Goal: Information Seeking & Learning: Learn about a topic

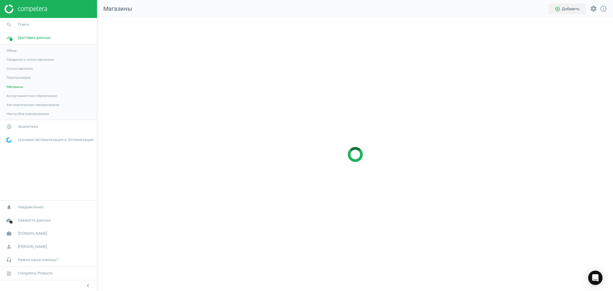
scroll to position [285, 528]
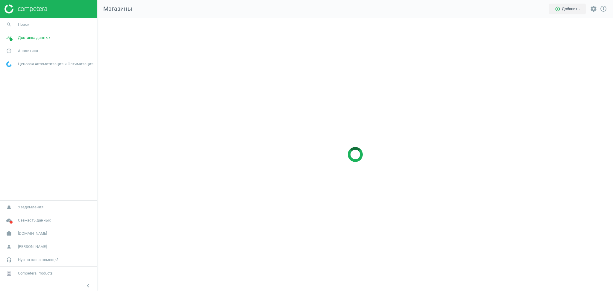
scroll to position [285, 528]
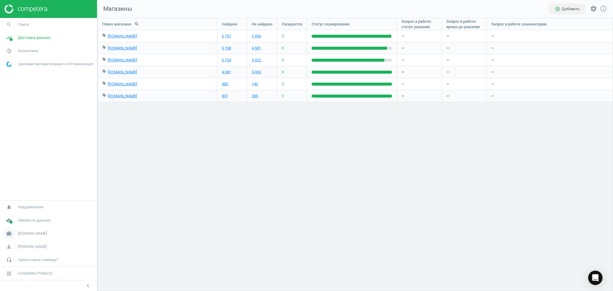
click at [11, 235] on icon "work" at bounding box center [8, 233] width 11 height 11
click at [20, 226] on span "Настройки кампании" at bounding box center [24, 224] width 35 height 5
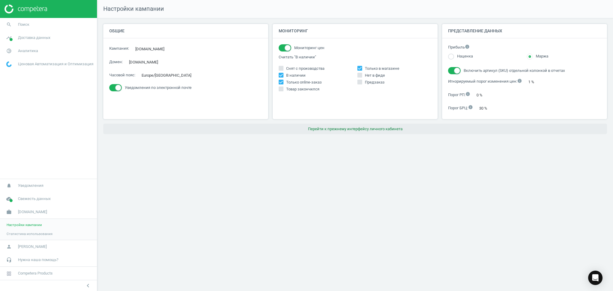
click at [367, 131] on button "Перейти к прежнему интерфейсу личного кабинета" at bounding box center [355, 129] width 504 height 11
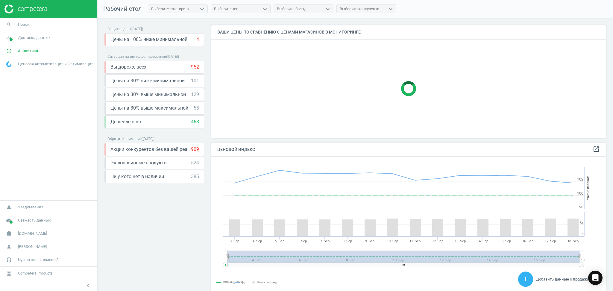
scroll to position [150, 400]
click at [28, 36] on span "Доставка данных" at bounding box center [34, 37] width 32 height 5
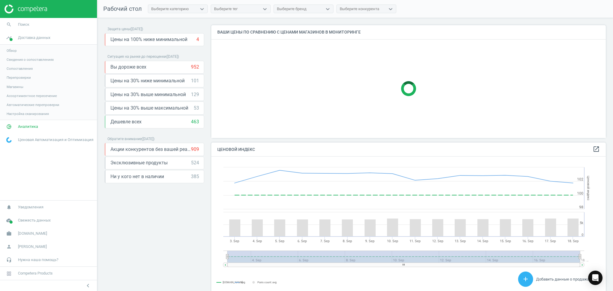
click at [15, 86] on span "Магазины" at bounding box center [15, 86] width 17 height 5
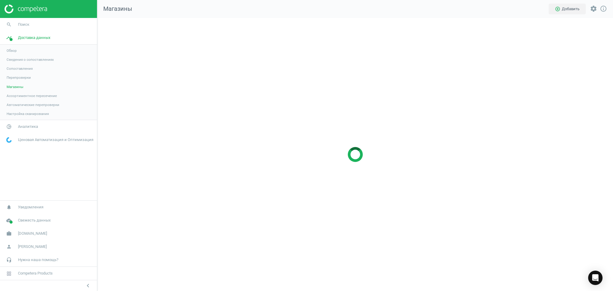
scroll to position [285, 528]
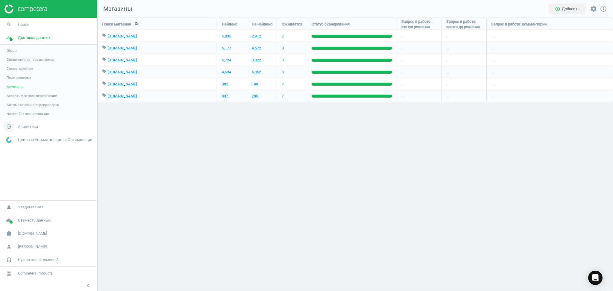
click at [21, 128] on span "Аналитика" at bounding box center [28, 126] width 20 height 5
click at [13, 72] on span "Товары" at bounding box center [13, 72] width 13 height 5
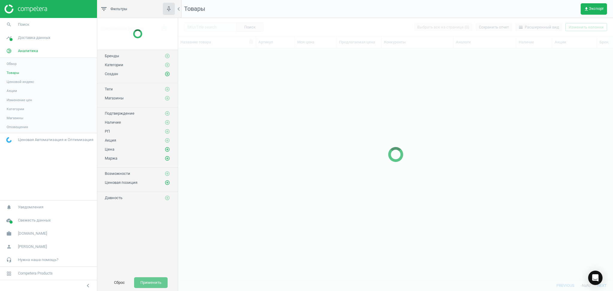
scroll to position [219, 428]
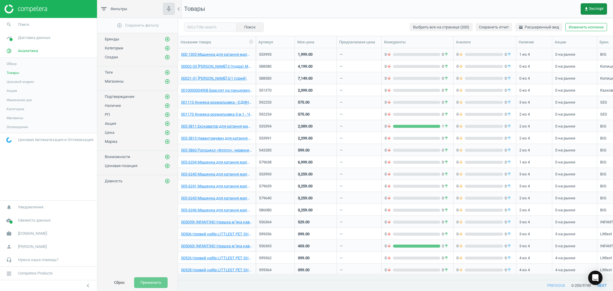
click at [592, 10] on span "get_app Экспорт" at bounding box center [594, 9] width 20 height 5
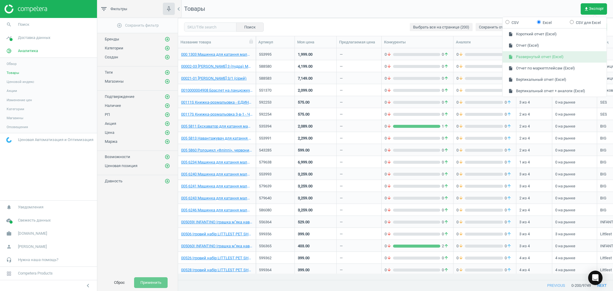
click at [531, 55] on button "insert_drive_file Развернутый отчет (Excel)" at bounding box center [554, 56] width 104 height 11
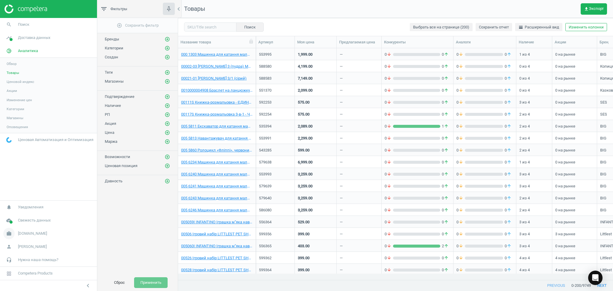
click at [19, 233] on span "[DOMAIN_NAME]" at bounding box center [32, 233] width 29 height 5
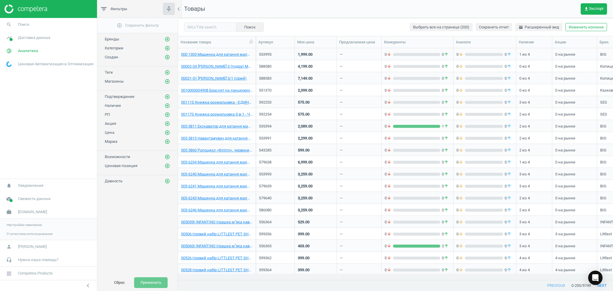
click at [15, 227] on span "Настройки кампании" at bounding box center [24, 224] width 35 height 5
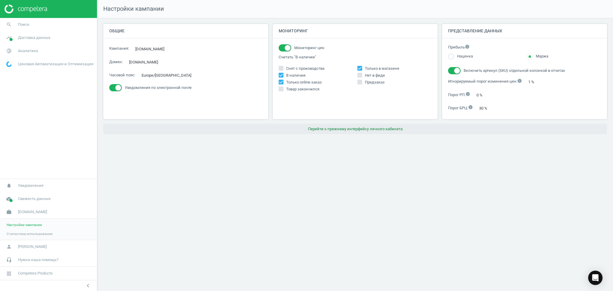
click at [364, 128] on button "Перейти к прежнему интерфейсу личного кабинета" at bounding box center [355, 129] width 504 height 11
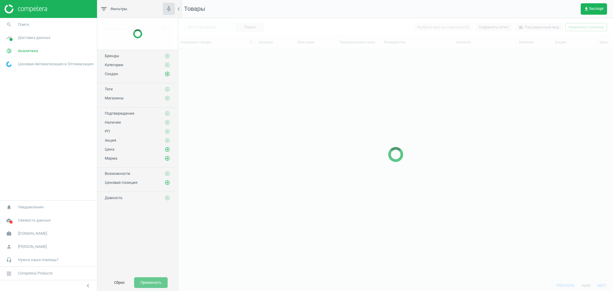
scroll to position [219, 428]
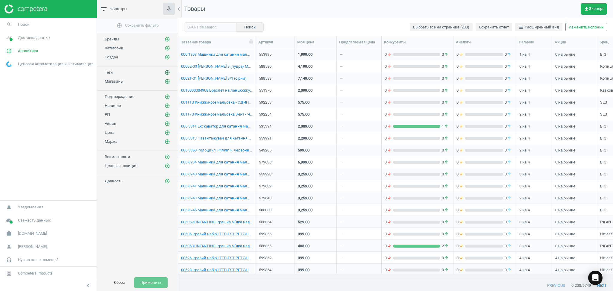
click at [168, 71] on icon "add_circle_outline" at bounding box center [167, 72] width 5 height 5
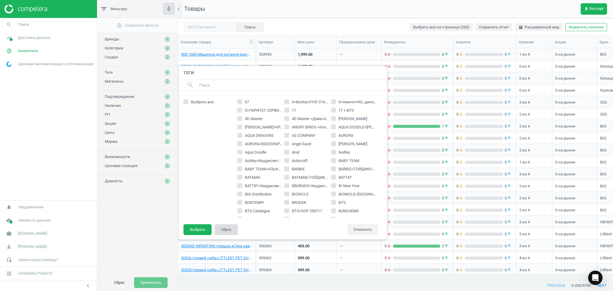
click at [223, 232] on button "Сброс" at bounding box center [226, 229] width 23 height 11
click at [137, 231] on div "add_circle_outline Сохранить фильтр Бренды add_circle_outline Категории add_cir…" at bounding box center [137, 146] width 80 height 256
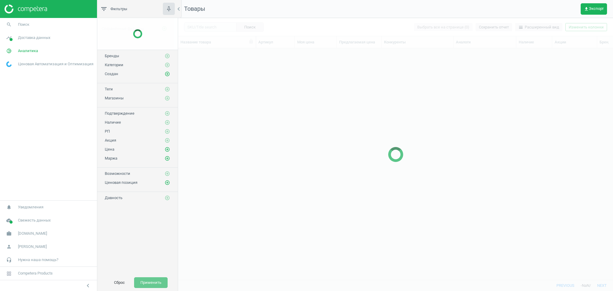
scroll to position [219, 428]
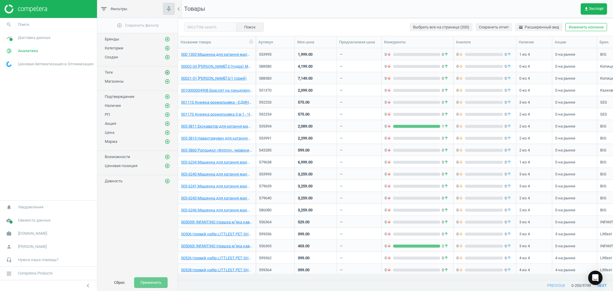
click at [166, 73] on icon "add_circle_outline" at bounding box center [167, 72] width 5 height 5
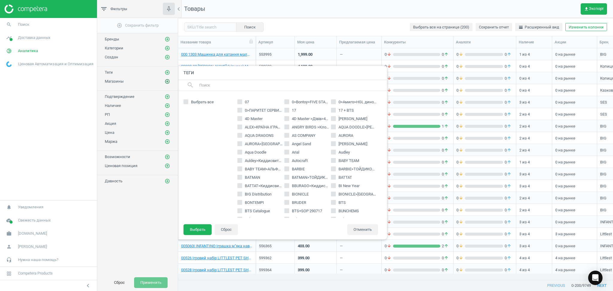
click at [166, 79] on icon "add_circle_outline" at bounding box center [167, 81] width 5 height 5
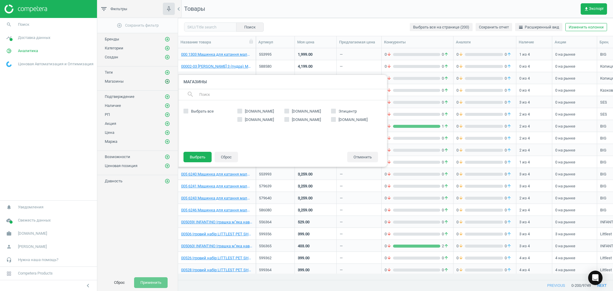
click at [166, 79] on icon "add_circle_outline" at bounding box center [167, 81] width 5 height 5
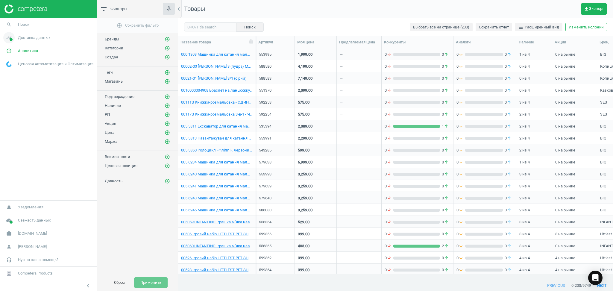
click at [38, 38] on span "Доставка данных" at bounding box center [34, 37] width 32 height 5
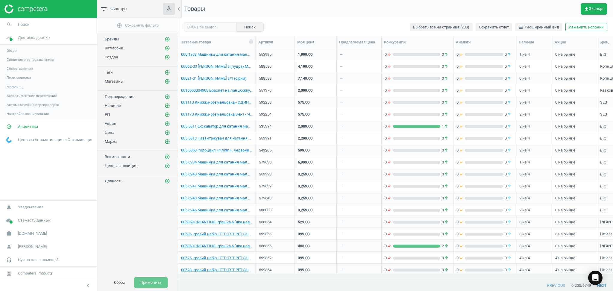
click at [147, 198] on div "add_circle_outline Сохранить фильтр Бренды add_circle_outline Категории add_cir…" at bounding box center [137, 146] width 80 height 256
click at [169, 71] on icon "add_circle_outline" at bounding box center [167, 72] width 5 height 5
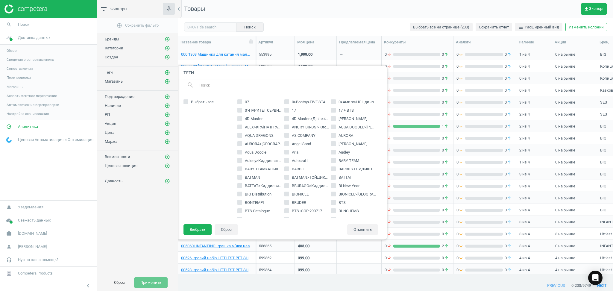
click at [218, 87] on input "text" at bounding box center [291, 85] width 184 height 10
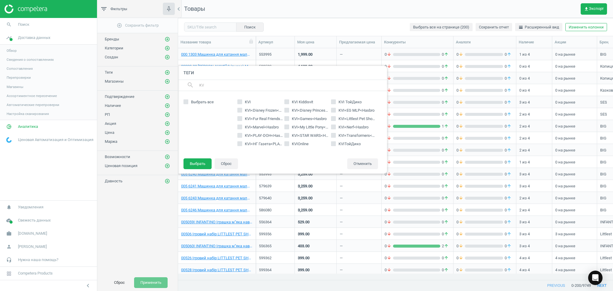
type input "KV"
click at [238, 100] on input "KVI" at bounding box center [240, 102] width 4 height 4
checkbox input "true"
click at [194, 164] on button "Выбрать" at bounding box center [197, 163] width 28 height 11
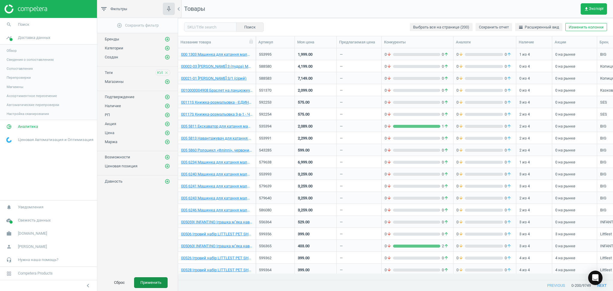
click at [151, 279] on button "Применить" at bounding box center [151, 282] width 34 height 11
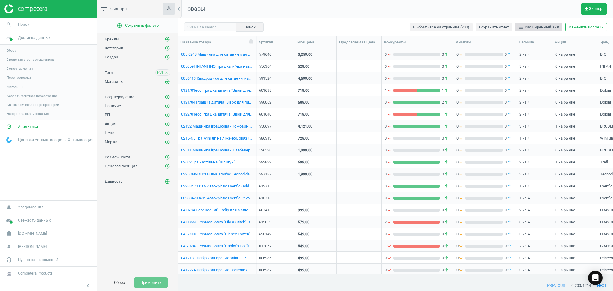
click at [535, 25] on span "horizontal_split Расширенный вид" at bounding box center [538, 27] width 41 height 5
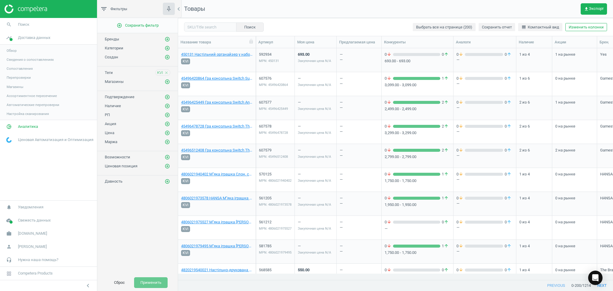
scroll to position [4388, 0]
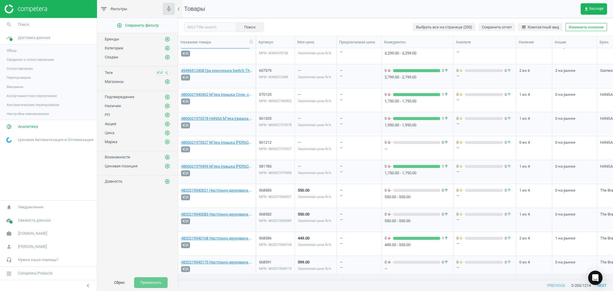
click at [167, 72] on icon "close" at bounding box center [166, 73] width 4 height 4
click at [166, 38] on icon "add_circle_outline" at bounding box center [167, 39] width 5 height 5
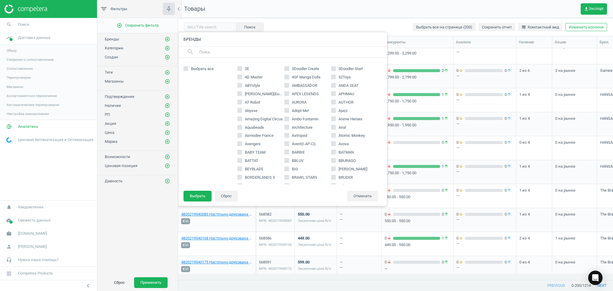
click at [238, 49] on input "text" at bounding box center [291, 52] width 184 height 10
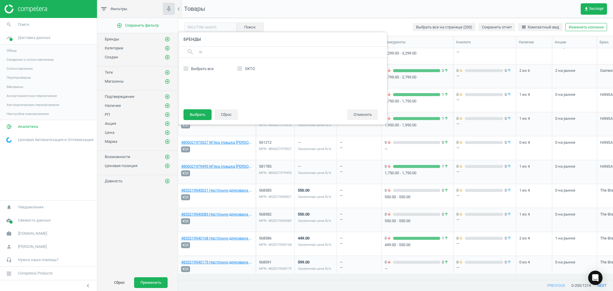
type input "k"
type input "л"
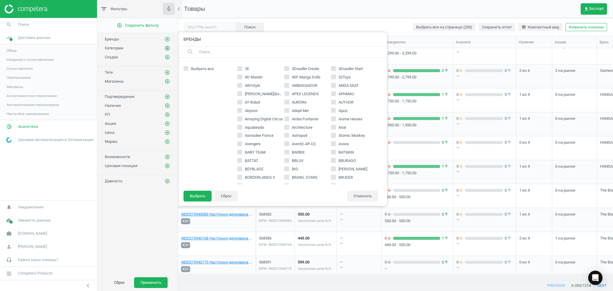
click at [168, 48] on icon "add_circle_outline" at bounding box center [167, 47] width 5 height 5
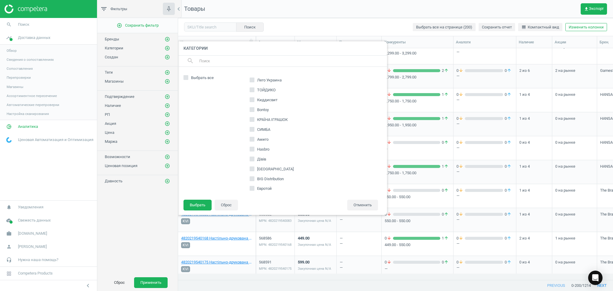
click at [250, 80] on input "Лего Украина" at bounding box center [252, 80] width 4 height 4
checkbox input "true"
click at [197, 206] on button "Выбрать" at bounding box center [197, 205] width 28 height 11
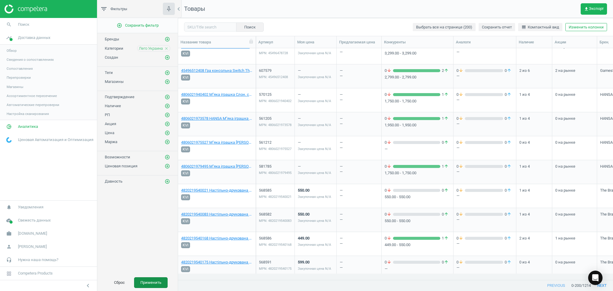
click at [142, 280] on button "Применить" at bounding box center [151, 282] width 34 height 11
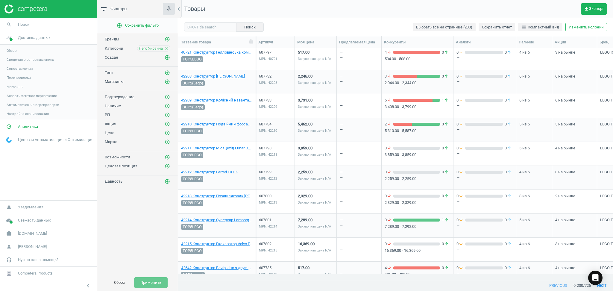
scroll to position [958, 0]
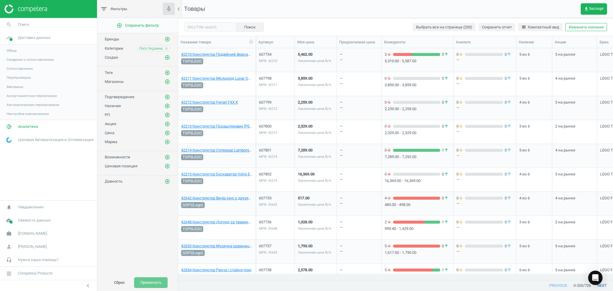
click at [604, 287] on button "next" at bounding box center [602, 285] width 22 height 11
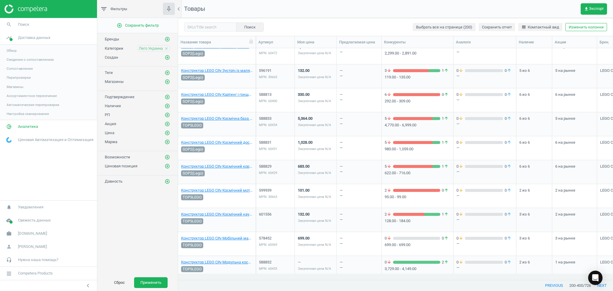
scroll to position [878, 0]
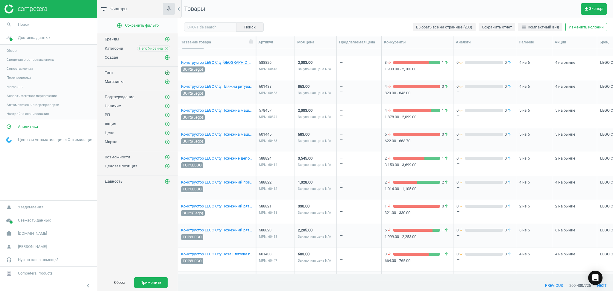
click at [168, 70] on icon "add_circle_outline" at bounding box center [167, 72] width 5 height 5
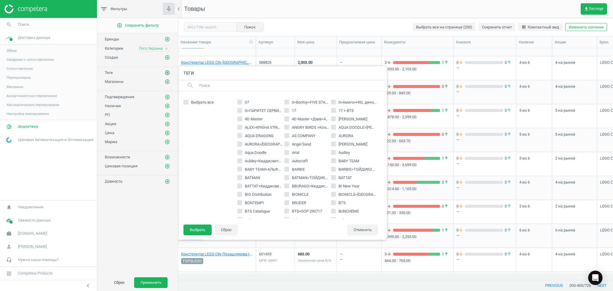
click at [168, 70] on icon "add_circle_outline" at bounding box center [167, 72] width 5 height 5
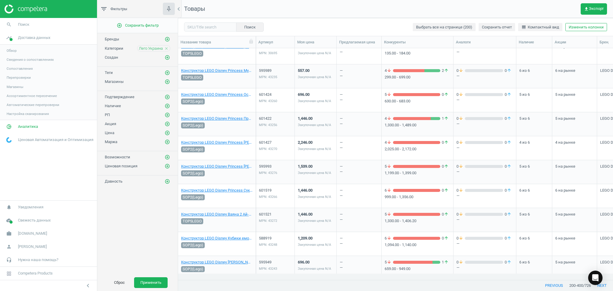
scroll to position [4562, 0]
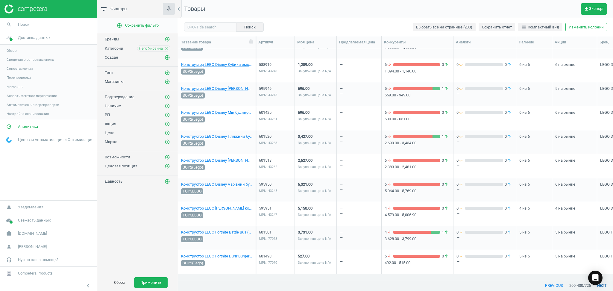
click at [603, 287] on button "next" at bounding box center [602, 285] width 22 height 11
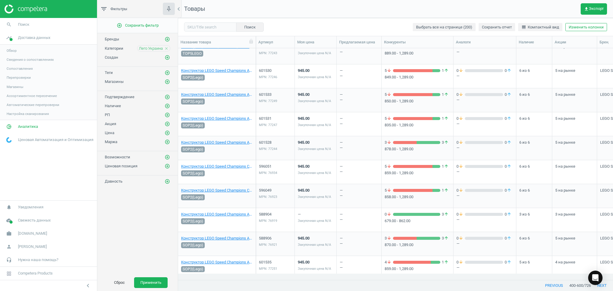
scroll to position [4562, 0]
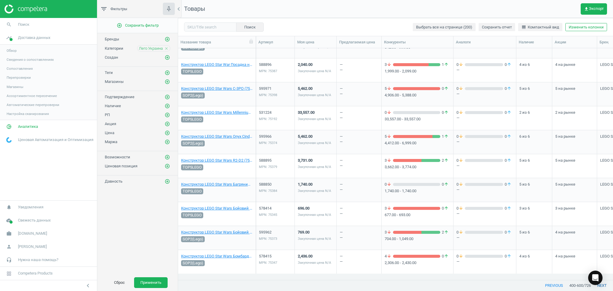
click at [603, 288] on button "next" at bounding box center [602, 285] width 22 height 11
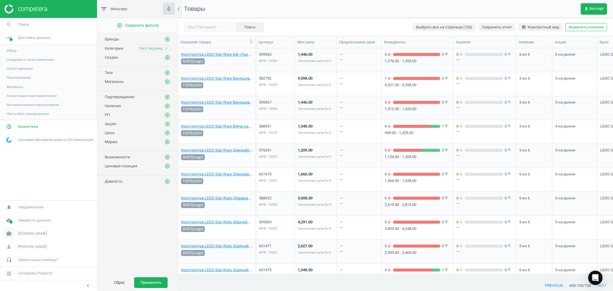
click at [21, 231] on span "[DOMAIN_NAME]" at bounding box center [32, 233] width 29 height 5
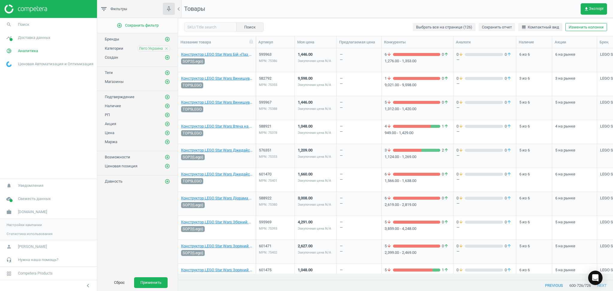
click at [21, 225] on span "Настройки кампании" at bounding box center [24, 224] width 35 height 5
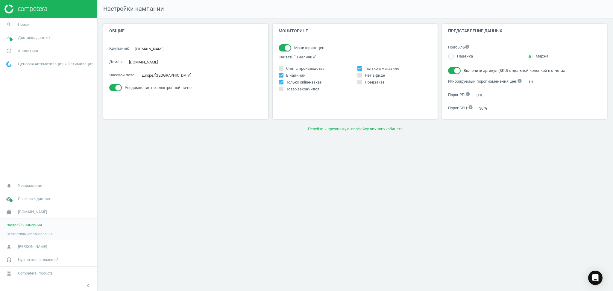
click at [363, 135] on div "Настройки кампании Общие Кампания : bi.ua edit Домен : bi.ua edit Часовой пояс …" at bounding box center [355, 145] width 516 height 291
click at [364, 129] on button "Перейти к прежнему интерфейсу личного кабинета" at bounding box center [355, 129] width 504 height 11
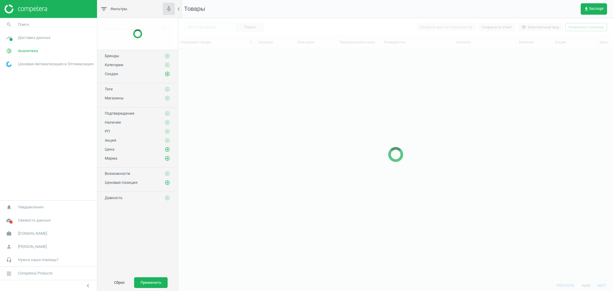
scroll to position [219, 428]
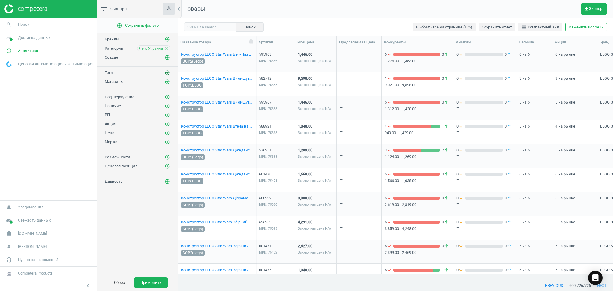
click at [166, 74] on icon "add_circle_outline" at bounding box center [167, 72] width 5 height 5
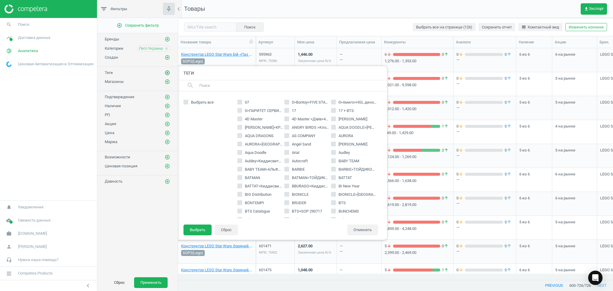
click at [166, 74] on icon "add_circle_outline" at bounding box center [167, 72] width 5 height 5
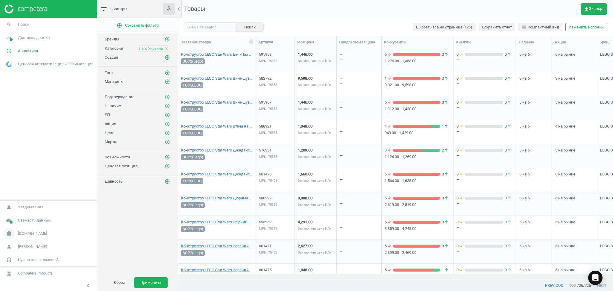
click at [17, 230] on span "work" at bounding box center [9, 233] width 18 height 13
click at [118, 280] on button "Сброс" at bounding box center [119, 282] width 23 height 11
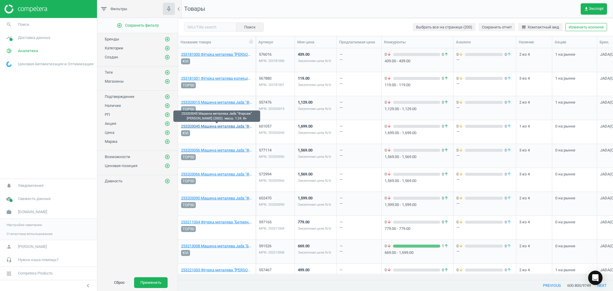
click at [198, 126] on link "253203045 Машина металева Jаdа "Форсаж" Hiccaн Скайлайн (2002). масш. 1:24. 8+" at bounding box center [217, 126] width 72 height 5
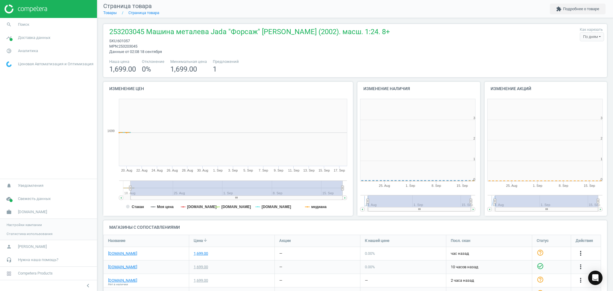
scroll to position [132, 133]
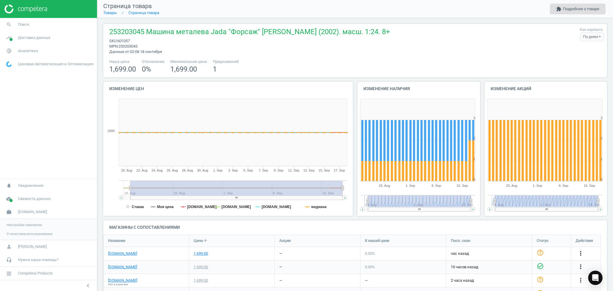
click at [575, 10] on button "extension Подробнее о товаре" at bounding box center [578, 9] width 56 height 11
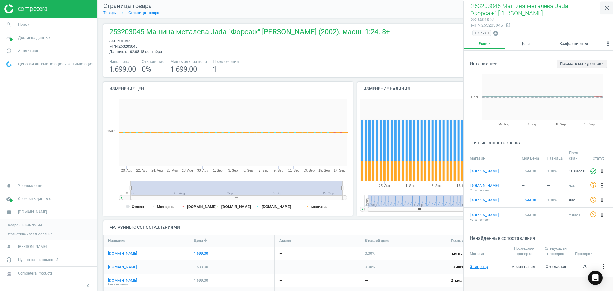
click at [608, 6] on icon "close" at bounding box center [606, 7] width 7 height 7
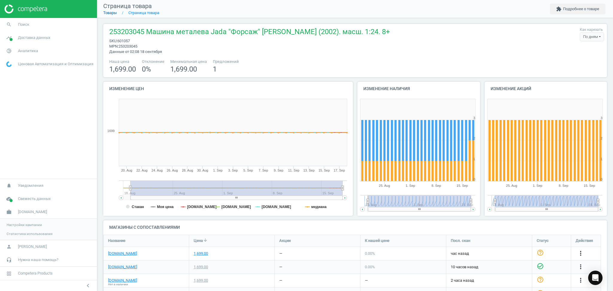
click at [113, 12] on link "Товары" at bounding box center [109, 12] width 13 height 4
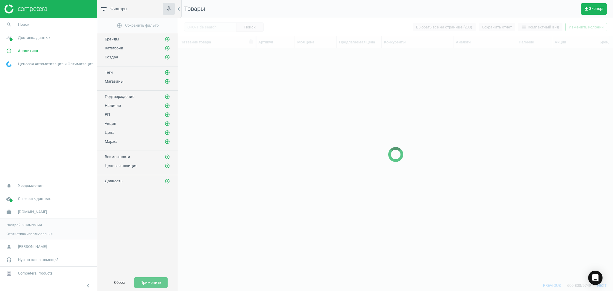
scroll to position [219, 428]
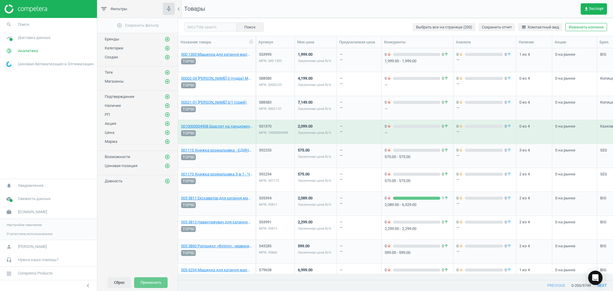
click at [120, 284] on button "Сброс" at bounding box center [119, 282] width 23 height 11
click at [596, 8] on span "get_app Экспорт" at bounding box center [594, 9] width 20 height 5
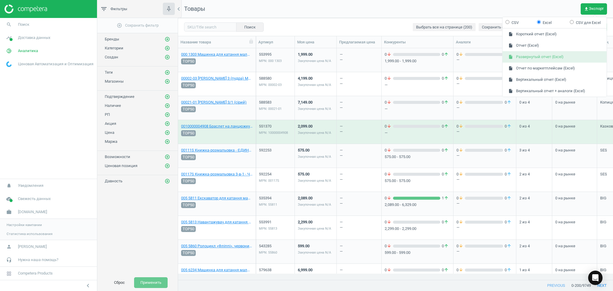
click at [541, 57] on button "insert_drive_file Развернутый отчет (Excel)" at bounding box center [554, 56] width 104 height 11
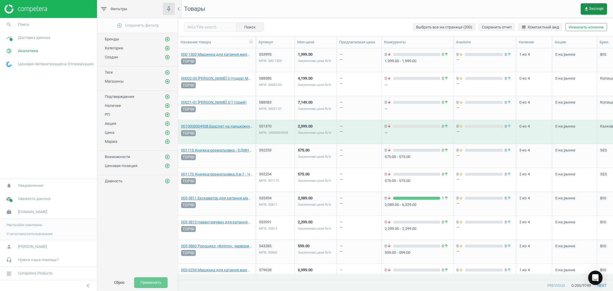
click at [583, 8] on button "get_app Экспорт" at bounding box center [593, 8] width 26 height 11
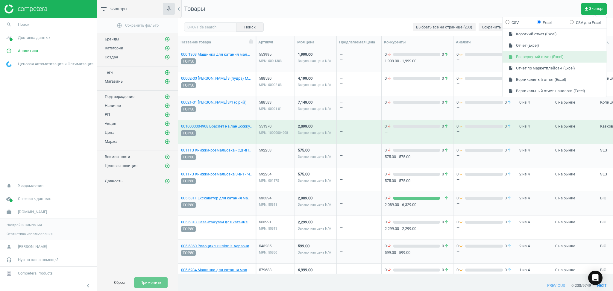
click at [551, 58] on button "insert_drive_file Развернутый отчет (Excel)" at bounding box center [554, 56] width 104 height 11
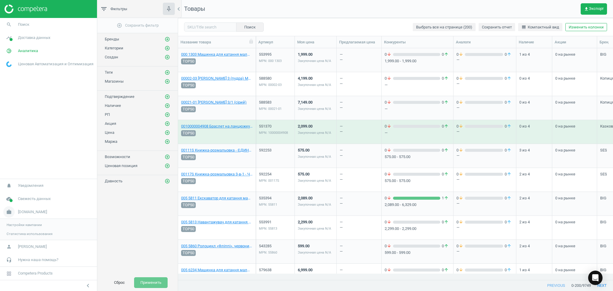
click at [23, 212] on span "[DOMAIN_NAME]" at bounding box center [32, 211] width 29 height 5
click at [16, 231] on span "work" at bounding box center [9, 233] width 18 height 13
click at [21, 227] on link "Настройки кампании" at bounding box center [48, 224] width 97 height 9
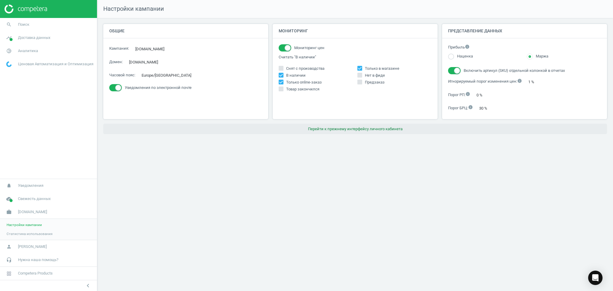
click at [355, 130] on button "Перейти к прежнему интерфейсу личного кабинета" at bounding box center [355, 129] width 504 height 11
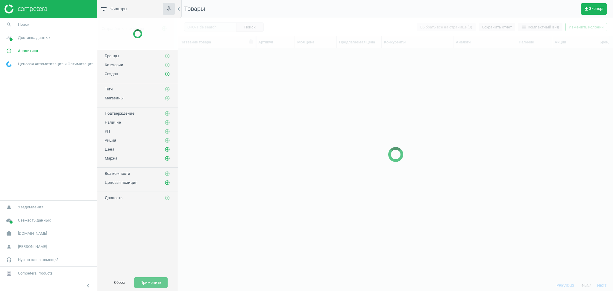
scroll to position [219, 428]
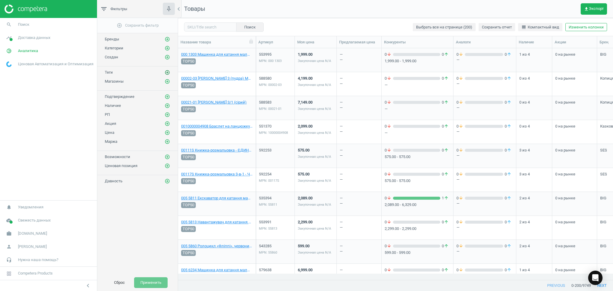
click at [166, 73] on icon "add_circle_outline" at bounding box center [167, 72] width 5 height 5
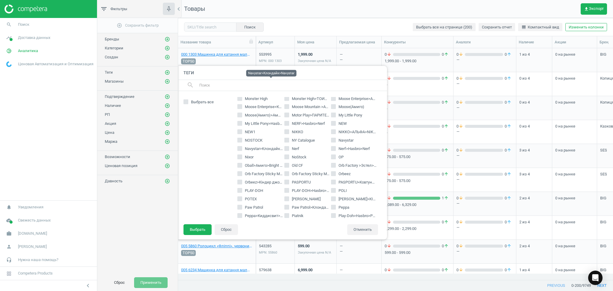
scroll to position [1077, 0]
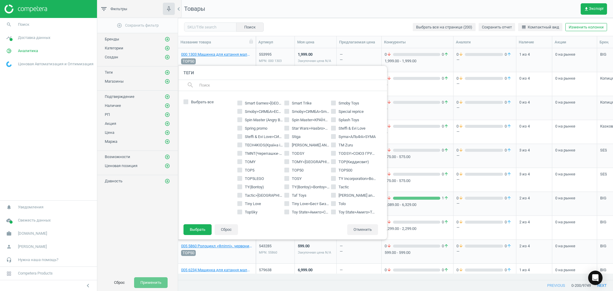
click at [211, 75] on h4 "Теги" at bounding box center [281, 73] width 209 height 14
click at [209, 86] on input "text" at bounding box center [291, 85] width 184 height 10
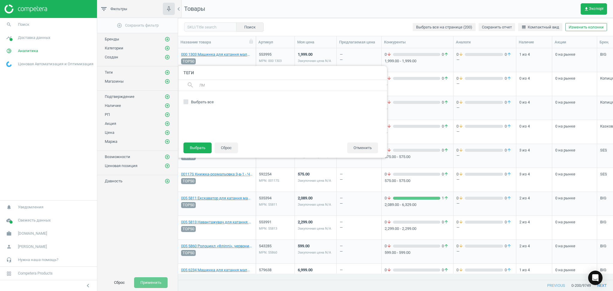
scroll to position [0, 0]
type input "Л"
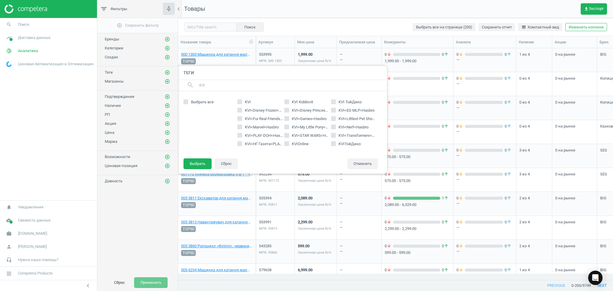
type input "KVI"
click at [238, 101] on input "KVI" at bounding box center [240, 102] width 4 height 4
checkbox input "true"
click at [201, 163] on button "Выбрать" at bounding box center [197, 163] width 28 height 11
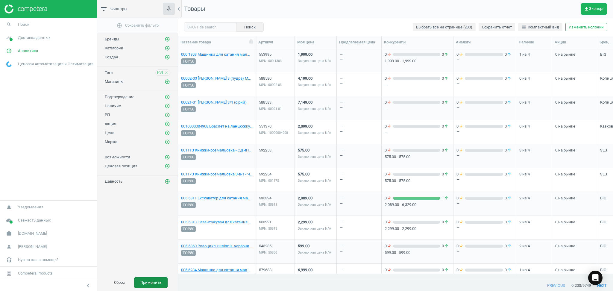
click at [147, 285] on button "Применить" at bounding box center [151, 282] width 34 height 11
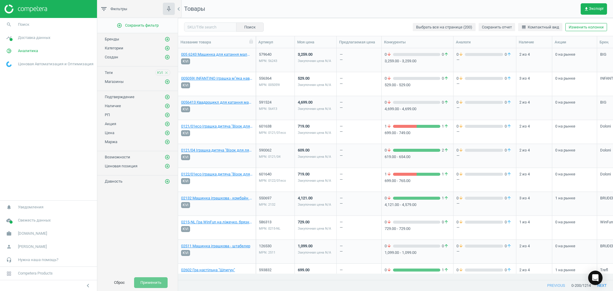
drag, startPoint x: 184, startPoint y: 60, endPoint x: 534, endPoint y: 60, distance: 349.8
click at [534, 60] on div "2 из 4" at bounding box center [534, 60] width 30 height 22
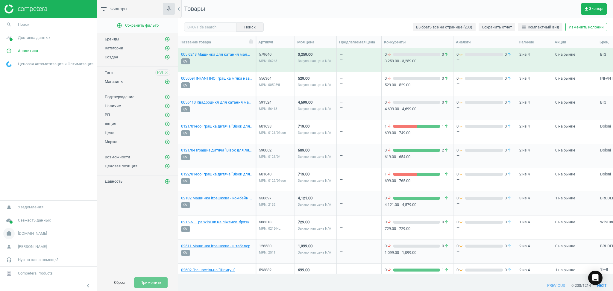
click at [10, 230] on icon "work" at bounding box center [8, 233] width 11 height 11
click at [16, 223] on span "Настройки кампании" at bounding box center [24, 224] width 35 height 5
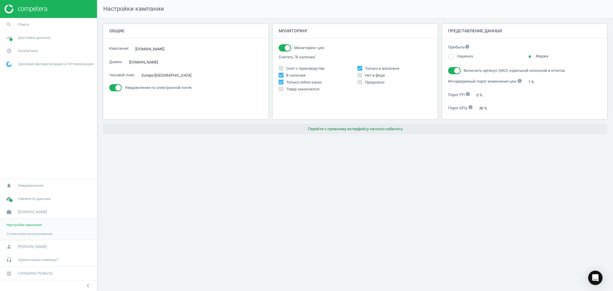
click at [362, 129] on button "Перейти к прежнему интерфейсу личного кабинета" at bounding box center [355, 129] width 504 height 11
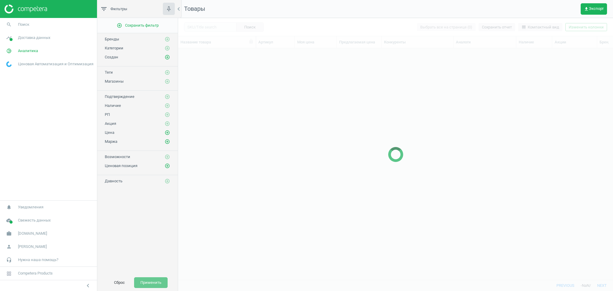
scroll to position [219, 428]
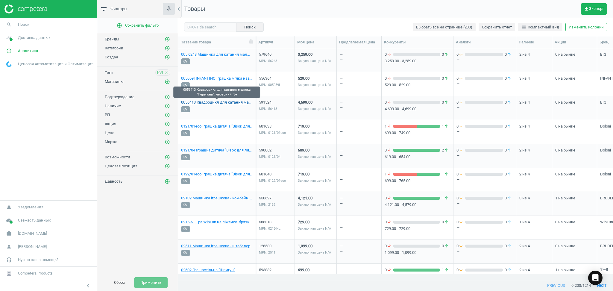
click at [232, 102] on link "0056413 Квадроцикл для катання малюка "Перегони". червоний. 3+" at bounding box center [217, 102] width 72 height 5
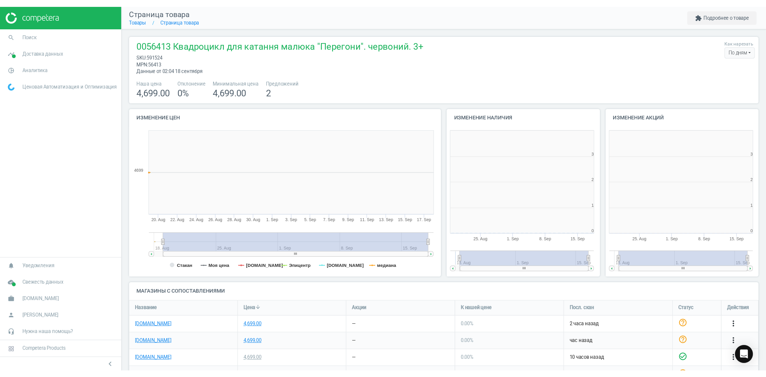
scroll to position [132, 133]
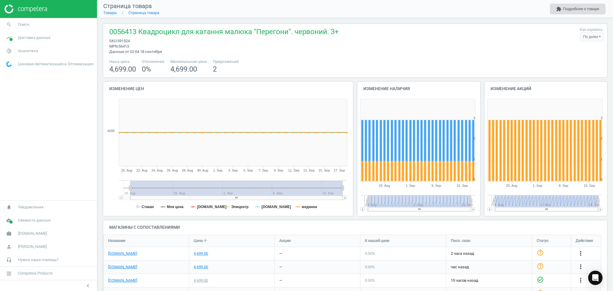
click at [583, 10] on button "extension Подробнее о товаре" at bounding box center [578, 9] width 56 height 11
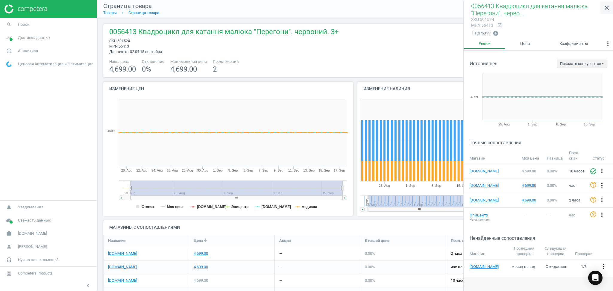
click at [606, 6] on icon "close" at bounding box center [606, 7] width 7 height 7
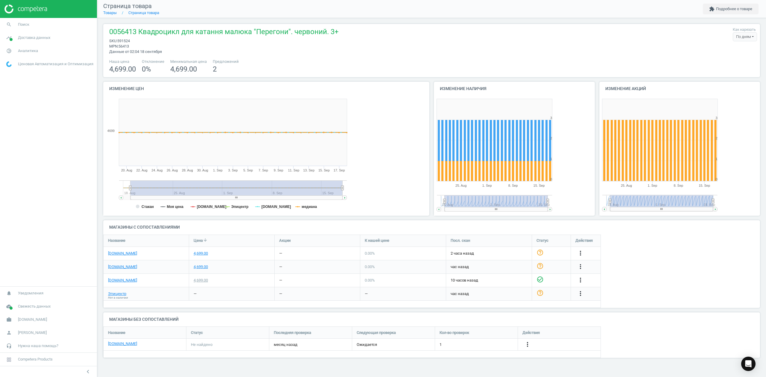
scroll to position [43, 669]
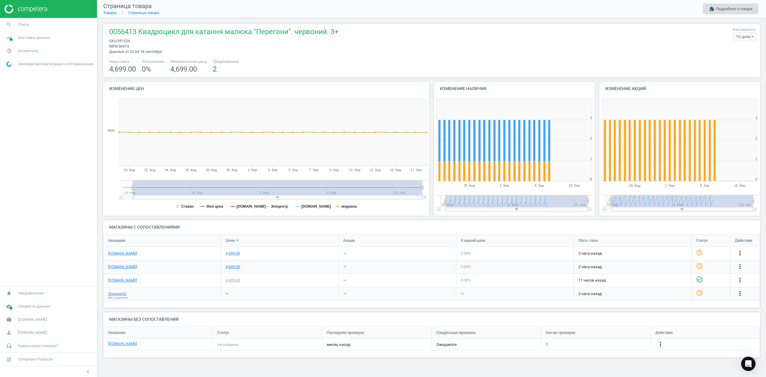
click at [613, 9] on button "extension Подробнее о товаре" at bounding box center [731, 9] width 56 height 11
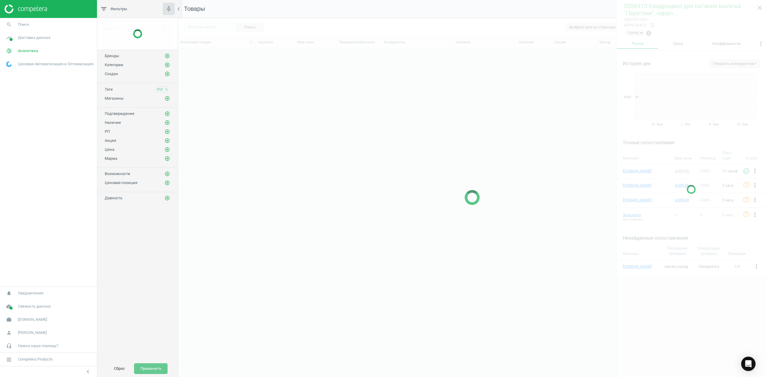
scroll to position [305, 582]
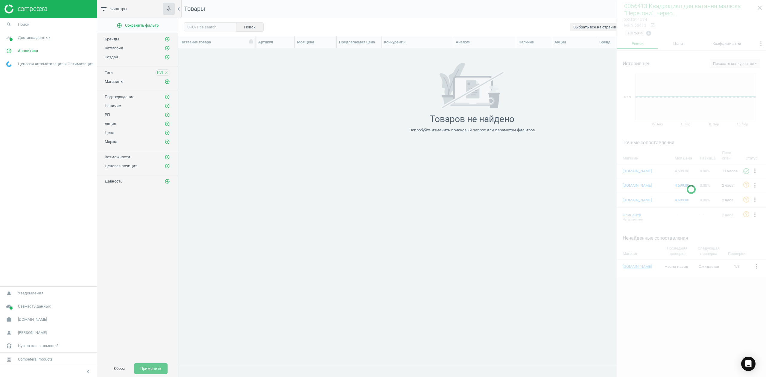
click at [167, 72] on icon "close" at bounding box center [166, 73] width 4 height 4
click at [17, 291] on span "work" at bounding box center [9, 319] width 18 height 13
click at [20, 291] on span "Настройки кампании" at bounding box center [24, 311] width 35 height 5
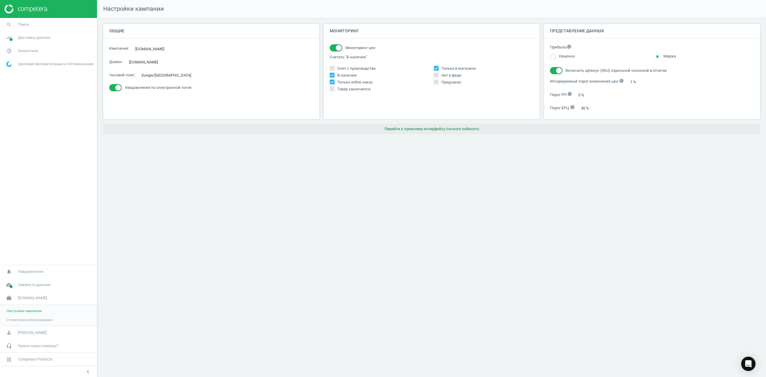
click at [457, 130] on button "Перейти к прежнему интерфейсу личного кабинета" at bounding box center [431, 129] width 657 height 11
